Goal: Navigation & Orientation: Find specific page/section

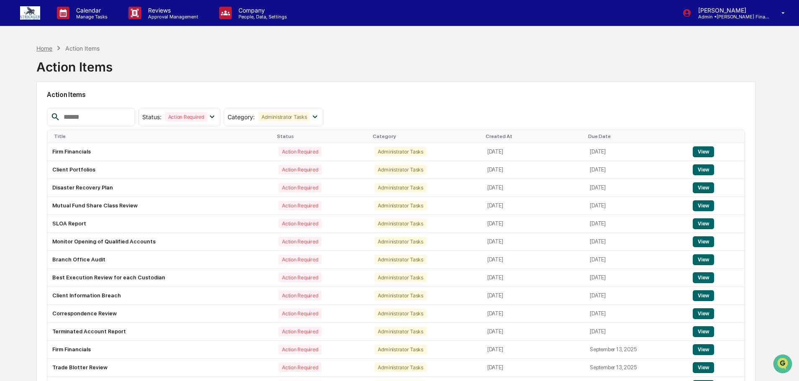
click at [43, 48] on div "Home" at bounding box center [44, 48] width 16 height 7
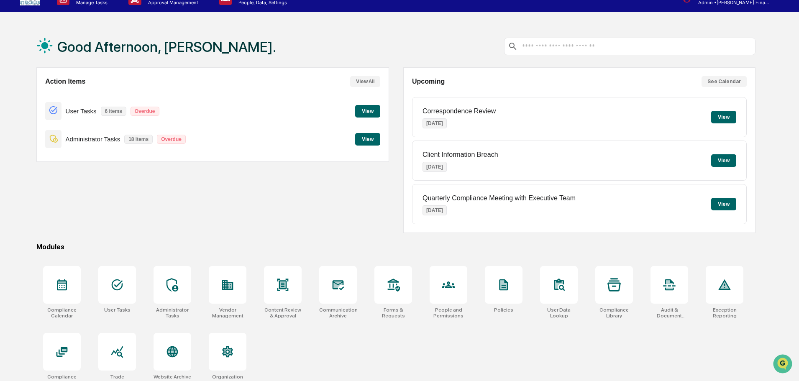
scroll to position [40, 0]
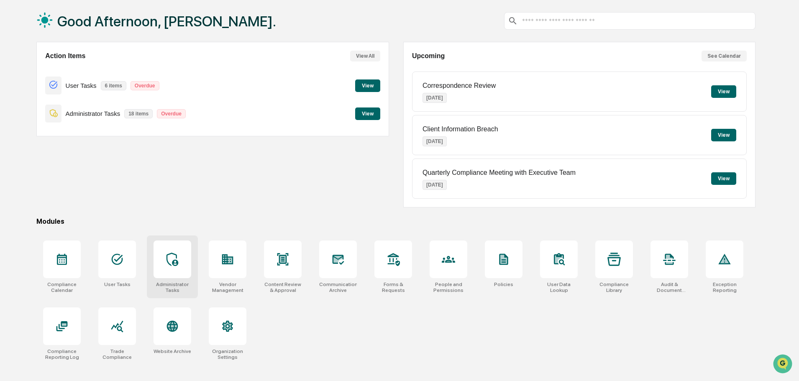
click at [167, 264] on icon at bounding box center [172, 259] width 13 height 13
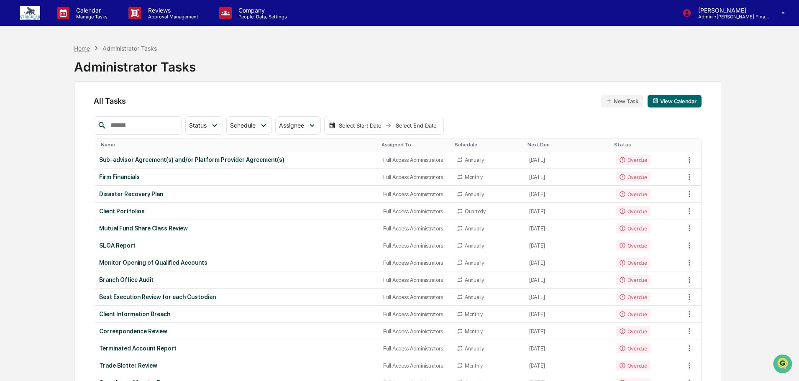
click at [87, 46] on div "Home" at bounding box center [82, 48] width 16 height 7
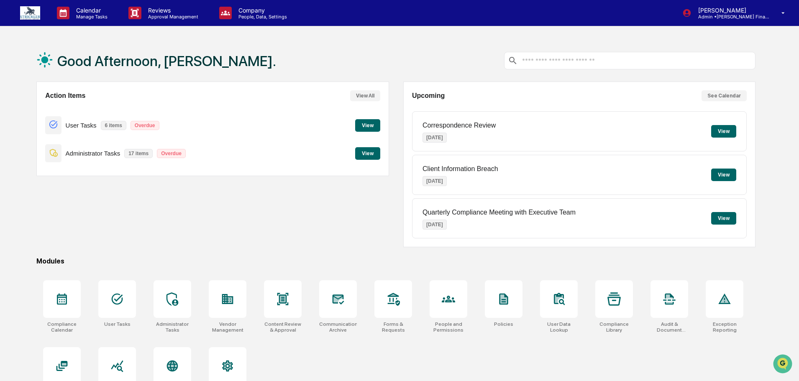
click at [360, 154] on button "View" at bounding box center [367, 153] width 25 height 13
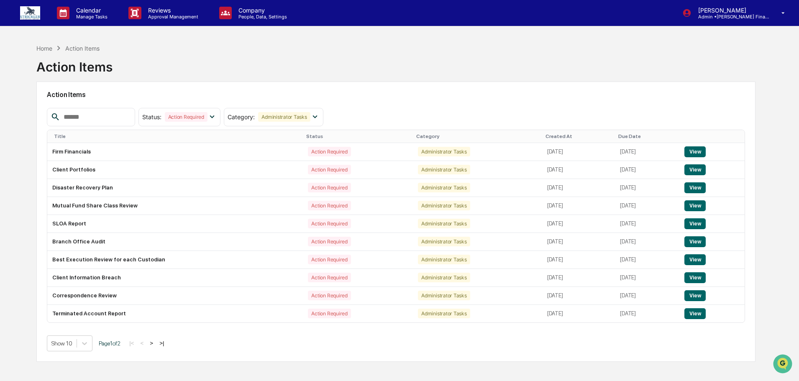
click at [38, 44] on div "Home Action Items" at bounding box center [67, 48] width 63 height 9
click at [43, 49] on div "Home" at bounding box center [44, 48] width 16 height 7
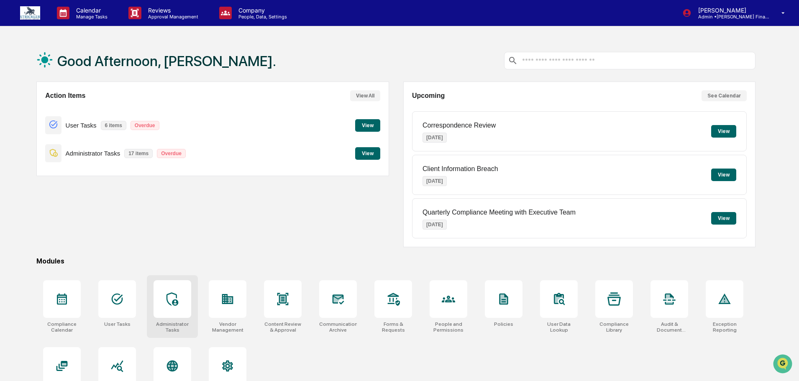
click at [153, 306] on div "Administrator Tasks" at bounding box center [172, 306] width 51 height 63
